Goal: Navigation & Orientation: Find specific page/section

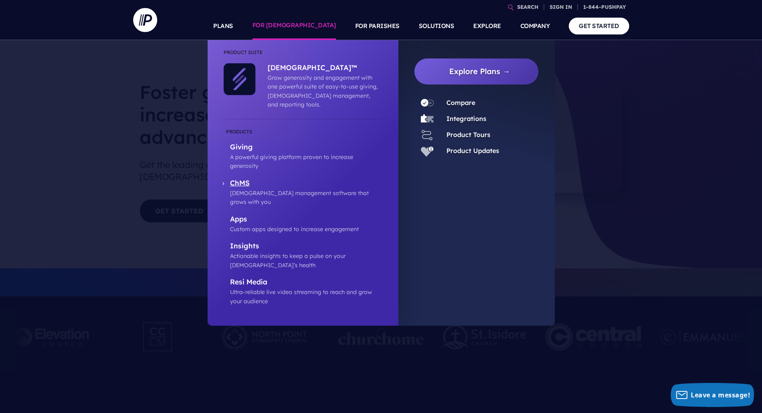
click at [240, 178] on p "ChMS" at bounding box center [306, 183] width 152 height 10
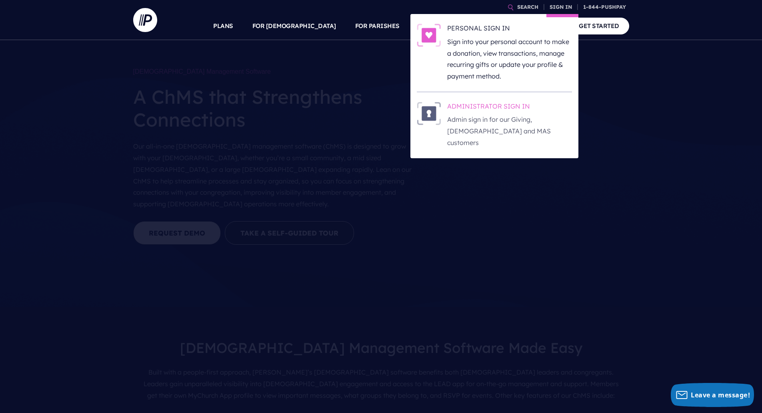
click at [463, 112] on h6 "ADMINISTRATOR SIGN IN" at bounding box center [509, 108] width 125 height 12
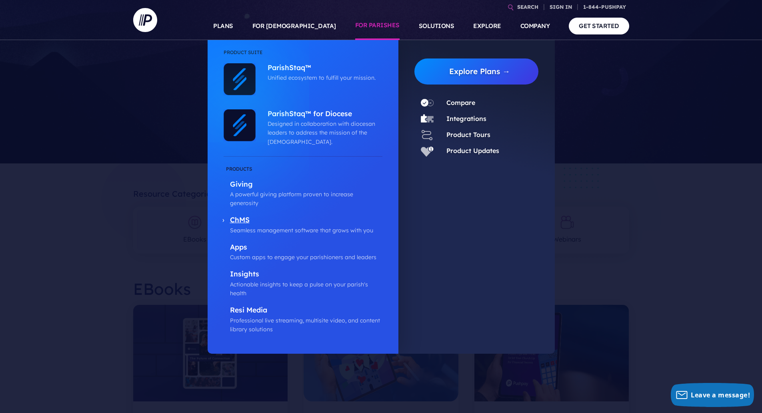
click at [239, 215] on p "ChMS" at bounding box center [306, 220] width 152 height 10
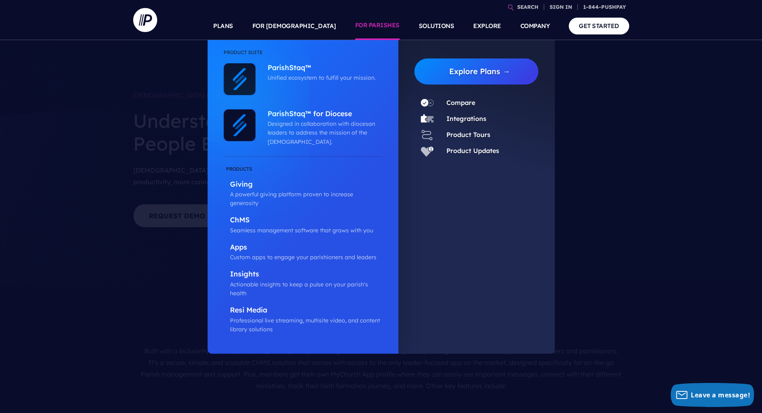
click at [386, 23] on link "FOR PARISHES" at bounding box center [377, 26] width 44 height 28
click at [250, 188] on p "Giving" at bounding box center [306, 185] width 152 height 10
